Goal: Obtain resource: Download file/media

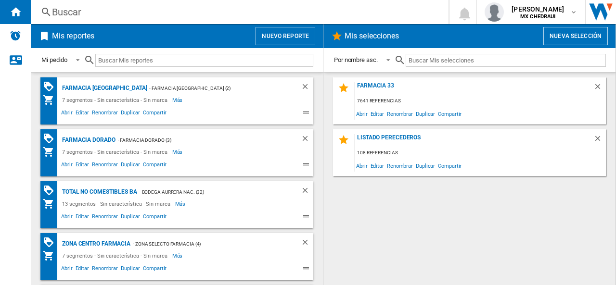
click at [571, 38] on button "Nueva selección" at bounding box center [575, 36] width 65 height 18
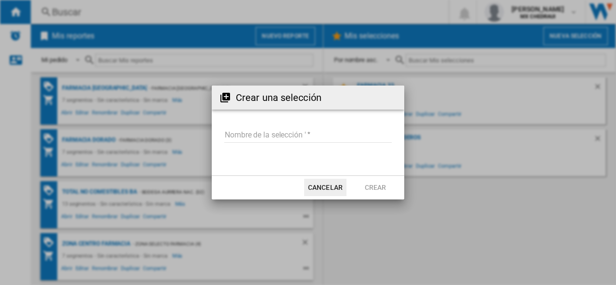
click at [267, 140] on input "Nombre de la selección '" at bounding box center [308, 136] width 168 height 14
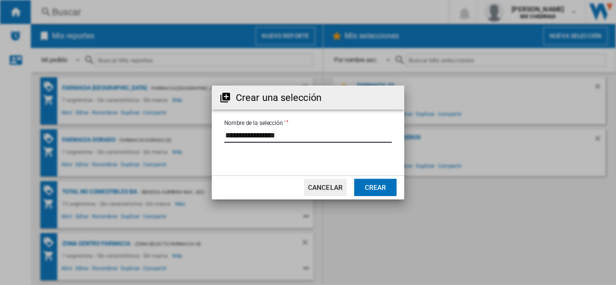
type input "**********"
click at [376, 191] on button "Crear" at bounding box center [375, 187] width 42 height 17
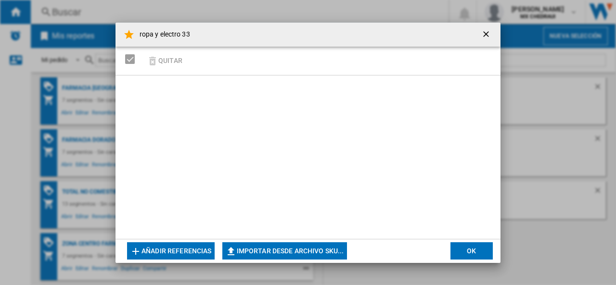
click at [247, 252] on button "Importar desde archivo SKU..." at bounding box center [284, 251] width 125 height 17
type input "**********"
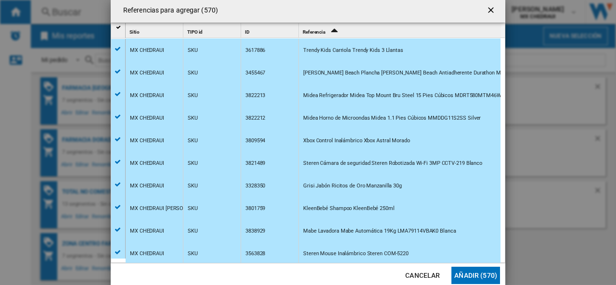
click at [470, 269] on button "Añadir (570)" at bounding box center [476, 275] width 49 height 17
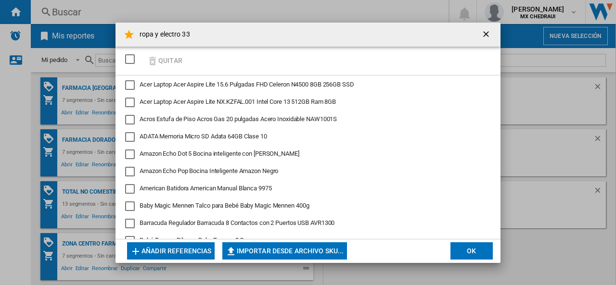
click at [467, 255] on button "OK" at bounding box center [472, 251] width 42 height 17
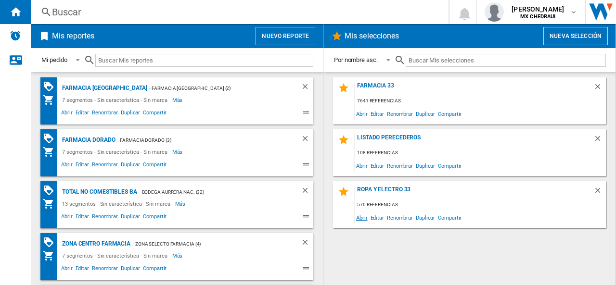
click at [364, 218] on span "Abrir" at bounding box center [362, 217] width 14 height 13
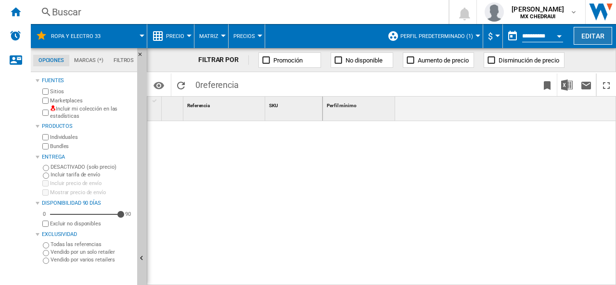
click at [586, 34] on button "Editar" at bounding box center [593, 36] width 39 height 18
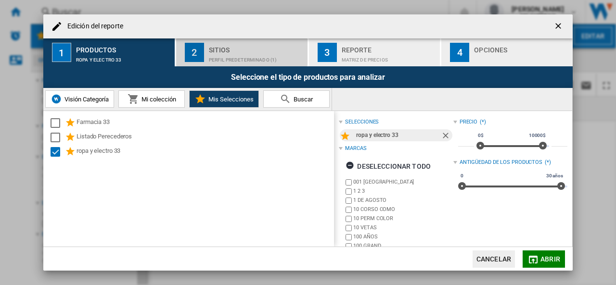
click at [208, 65] on button "2 Sitios Perfil predeterminado (1)" at bounding box center [242, 53] width 132 height 28
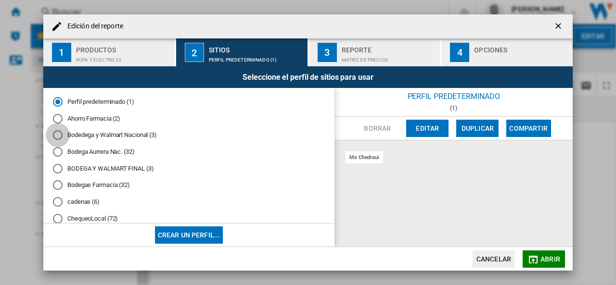
click at [57, 138] on div "Bodedega y Walmart Nacional (3)" at bounding box center [58, 135] width 10 height 10
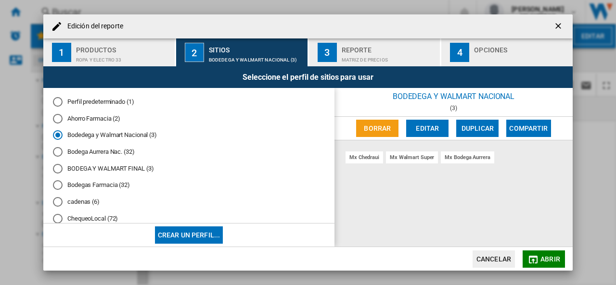
click at [360, 61] on div "Matriz de precios" at bounding box center [389, 57] width 95 height 10
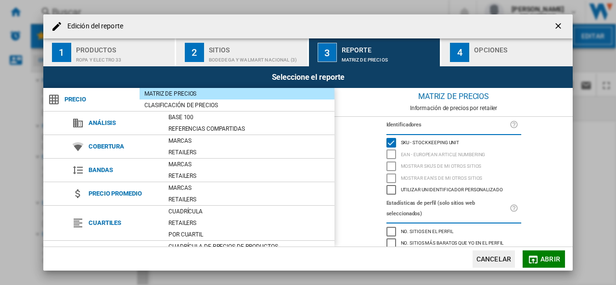
scroll to position [112, 0]
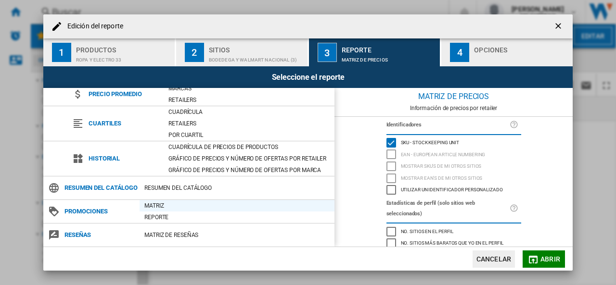
click at [148, 200] on div "Matriz" at bounding box center [237, 206] width 195 height 12
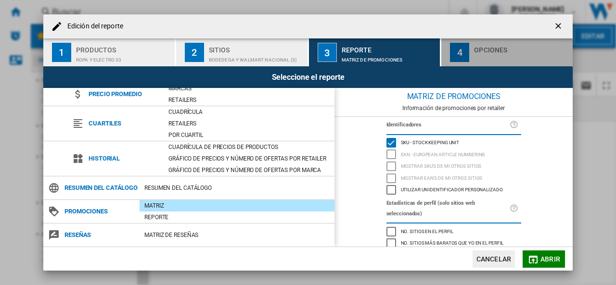
click at [457, 42] on button "4 Opciones" at bounding box center [506, 53] width 131 height 28
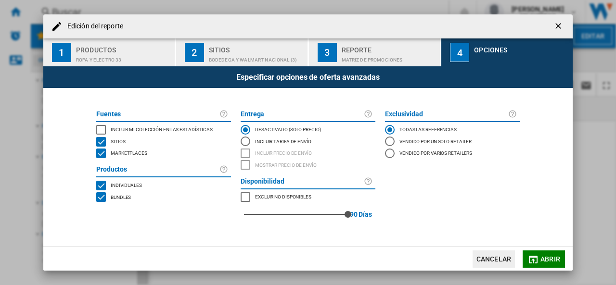
click at [106, 129] on div "INCLUDE MY SITE" at bounding box center [101, 130] width 10 height 10
click at [543, 261] on span "Abrir" at bounding box center [551, 260] width 20 height 8
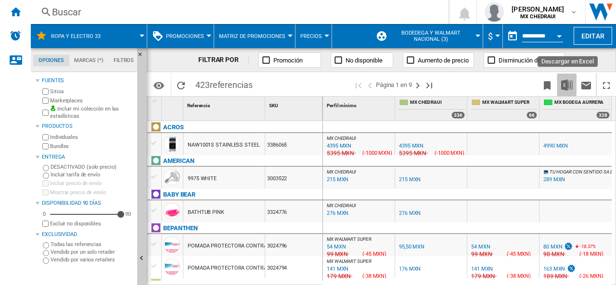
click at [565, 83] on img "Descargar en Excel" at bounding box center [567, 85] width 12 height 12
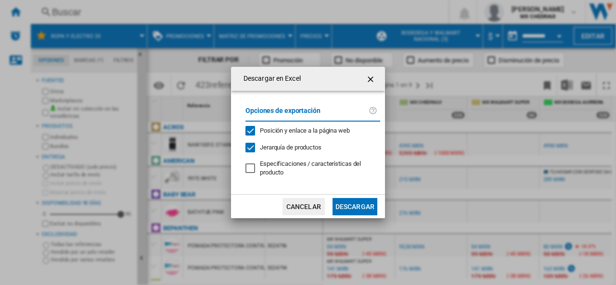
click at [353, 207] on button "Descargar" at bounding box center [355, 206] width 45 height 17
